Goal: Check status: Check status

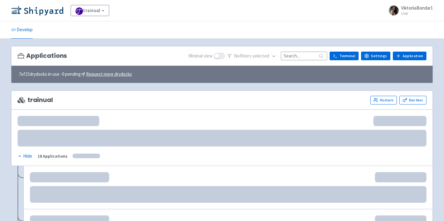
click at [295, 56] on input at bounding box center [304, 56] width 46 height 8
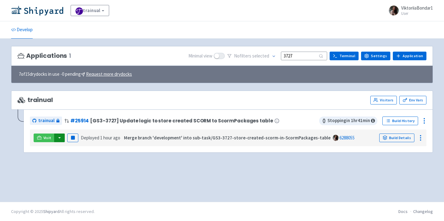
type input "3727"
click at [60, 138] on button "button" at bounding box center [59, 137] width 10 height 9
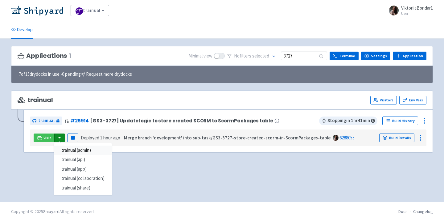
click at [73, 149] on link "trainual (admin)" at bounding box center [83, 150] width 58 height 10
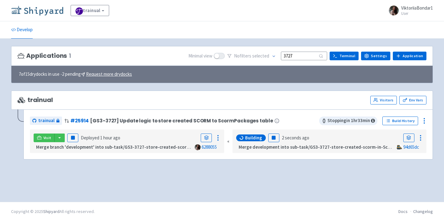
click at [43, 12] on img at bounding box center [37, 11] width 52 height 10
